Goal: Transaction & Acquisition: Book appointment/travel/reservation

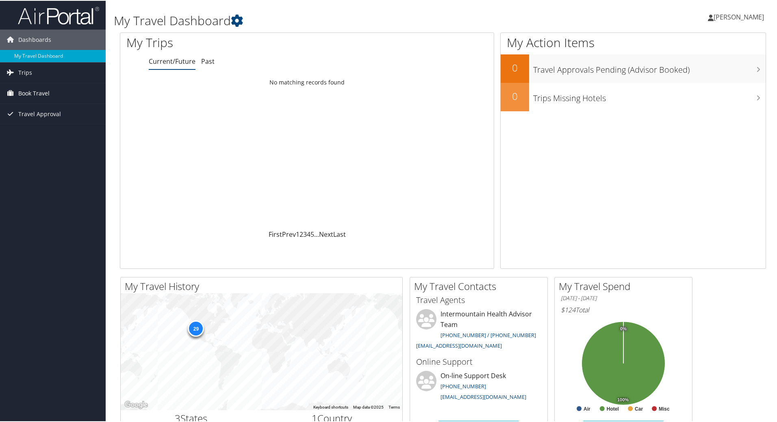
click at [53, 97] on link "Book Travel" at bounding box center [53, 92] width 106 height 20
click at [53, 132] on link "Book/Manage Online Trips" at bounding box center [53, 133] width 106 height 12
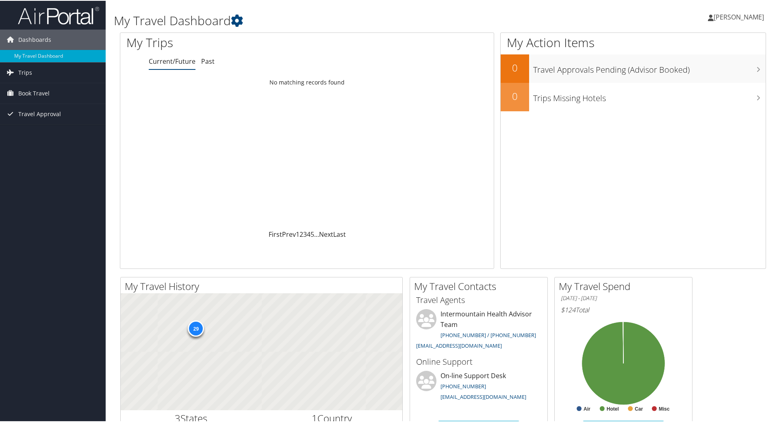
click at [23, 91] on span "Book Travel" at bounding box center [33, 92] width 31 height 20
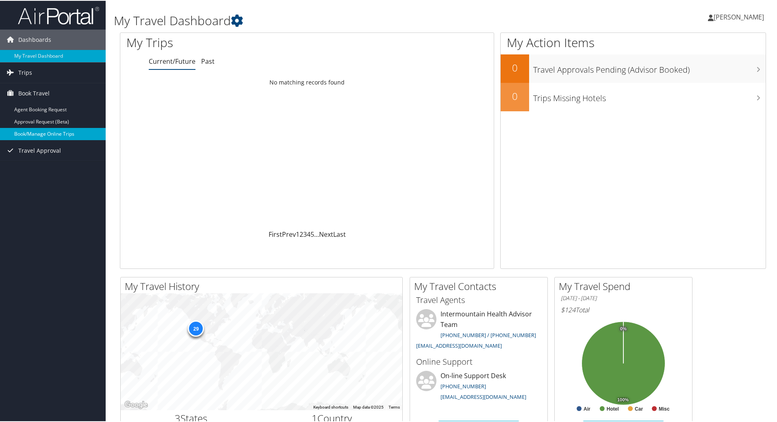
click at [30, 132] on link "Book/Manage Online Trips" at bounding box center [53, 133] width 106 height 12
